Goal: Find specific page/section: Find specific page/section

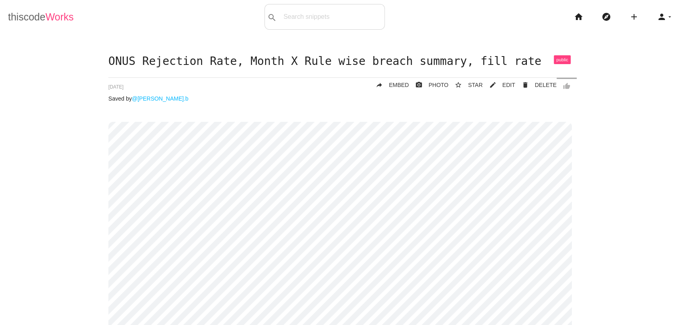
click at [32, 20] on link "thiscode Works" at bounding box center [41, 17] width 66 height 26
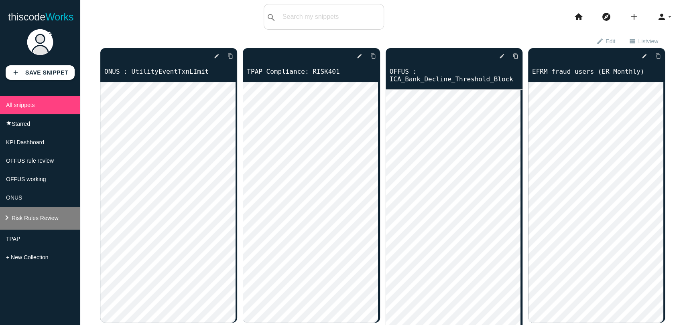
click at [45, 221] on span "Risk Rules Review" at bounding box center [35, 218] width 47 height 6
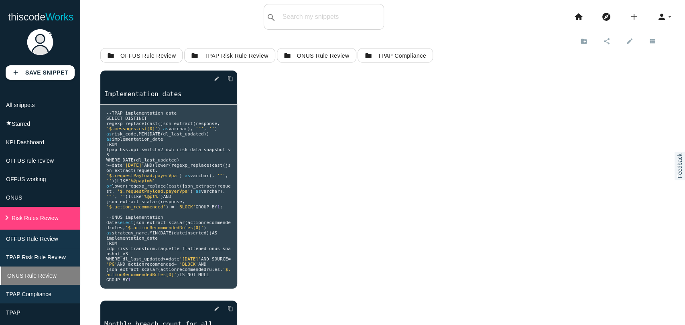
click at [26, 285] on li "ONUS Rule Review" at bounding box center [40, 276] width 80 height 18
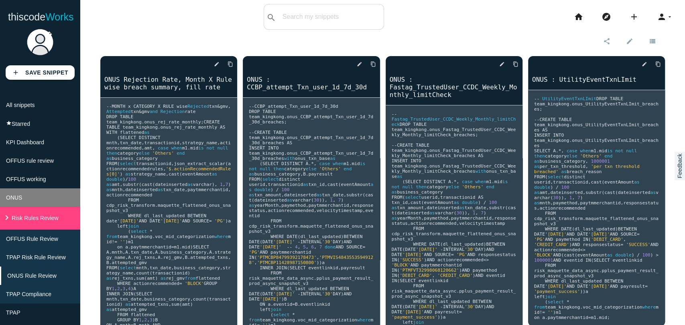
click at [21, 201] on span "ONUS" at bounding box center [14, 198] width 16 height 6
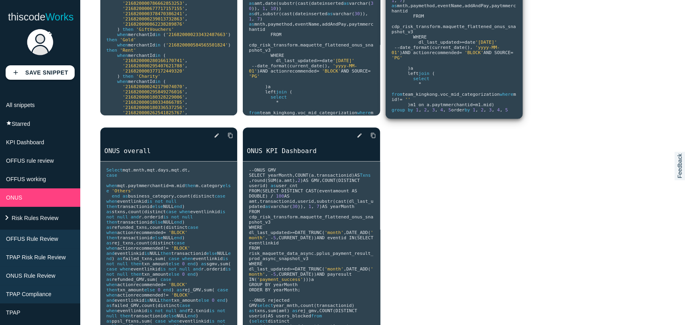
scroll to position [227, 0]
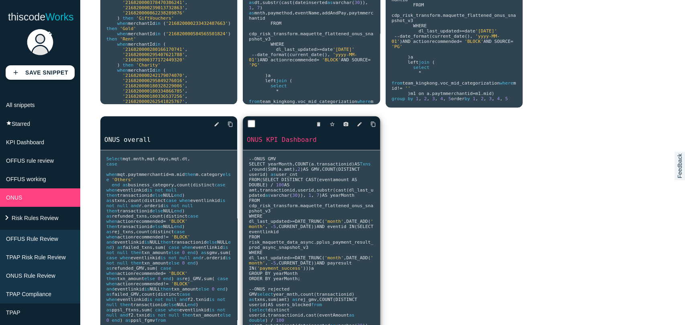
click at [290, 134] on p at bounding box center [311, 133] width 137 height 3
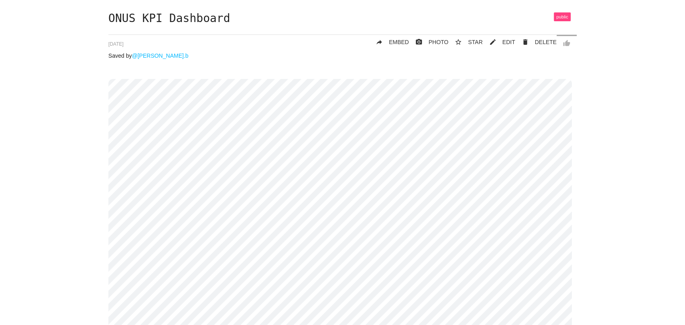
scroll to position [45, 0]
